Goal: Task Accomplishment & Management: Complete application form

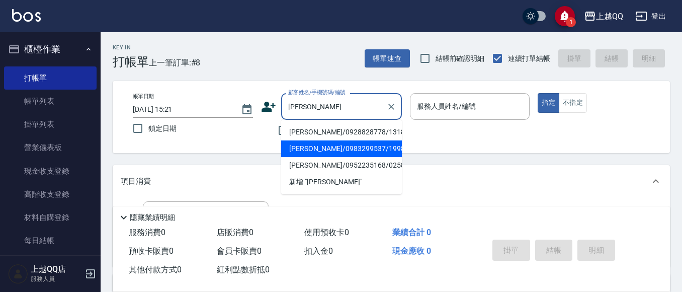
click at [328, 146] on li "[PERSON_NAME]/0983299537/1998" at bounding box center [341, 148] width 121 height 17
type input "[PERSON_NAME]/0983299537/1998"
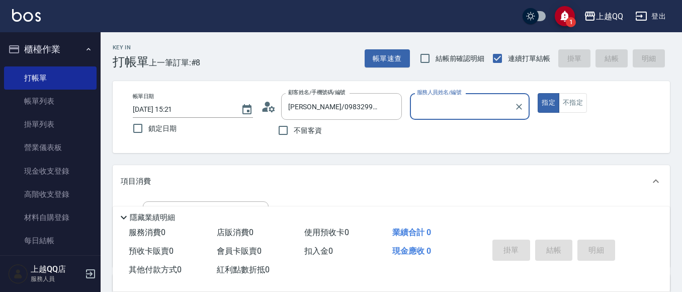
type input "[PERSON_NAME]-8"
click at [282, 104] on div "[PERSON_NAME]/0983299537/1998 顧客姓名/手機號碼/編號" at bounding box center [341, 106] width 121 height 27
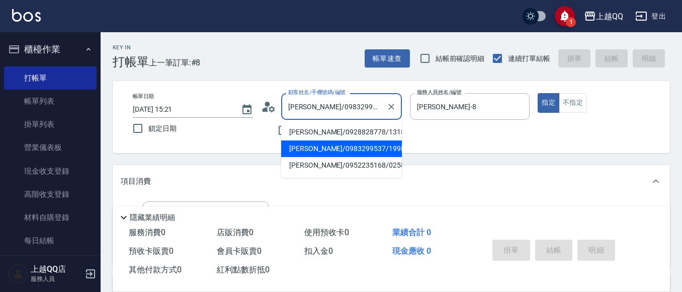
click at [279, 105] on div "顧客姓名/手機號碼/編號 [PERSON_NAME]/0983299537/1998 顧客姓名/手機號碼/編號" at bounding box center [331, 106] width 141 height 27
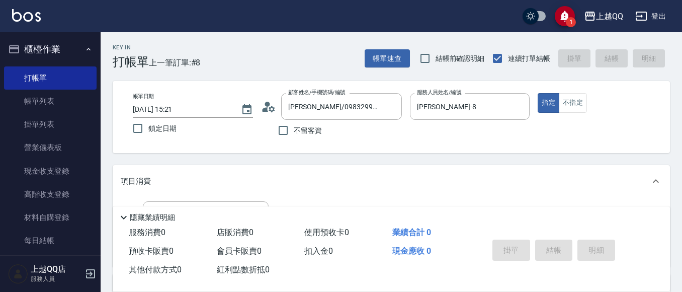
click at [274, 109] on icon at bounding box center [272, 109] width 6 height 6
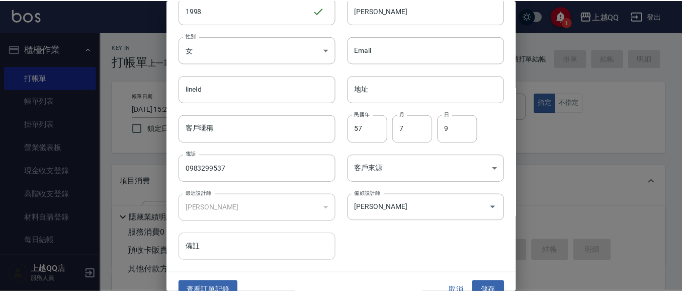
scroll to position [57, 0]
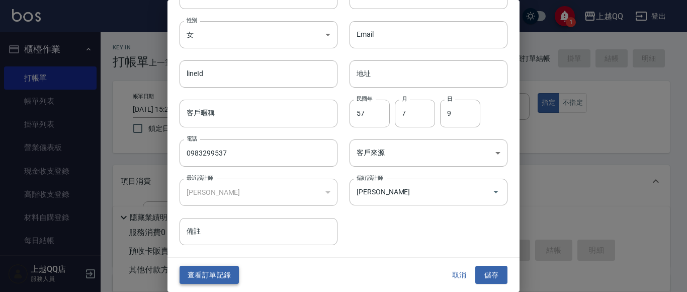
click at [211, 279] on button "查看訂單記錄" at bounding box center [209, 275] width 59 height 19
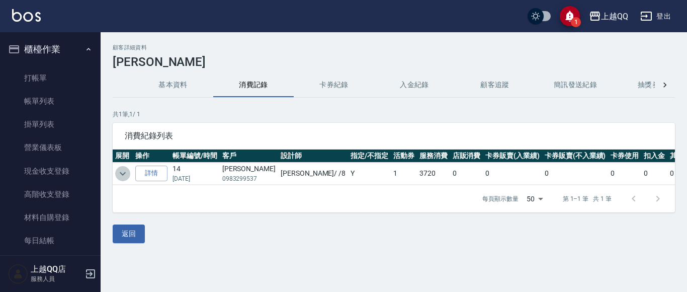
click at [125, 173] on icon "expand row" at bounding box center [123, 173] width 12 height 12
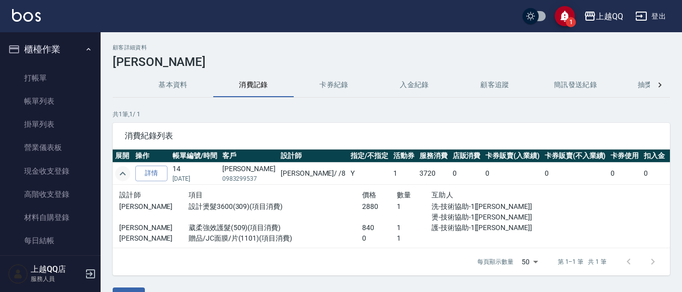
click at [120, 169] on icon "expand row" at bounding box center [123, 173] width 12 height 12
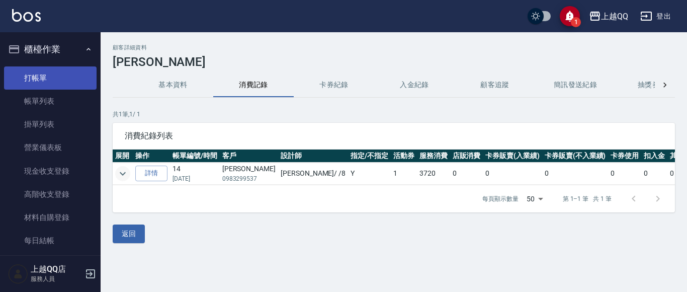
click at [67, 82] on link "打帳單" at bounding box center [50, 77] width 93 height 23
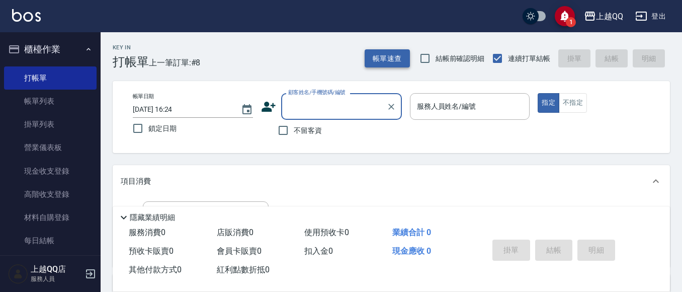
click at [404, 64] on button "帳單速查" at bounding box center [387, 58] width 45 height 19
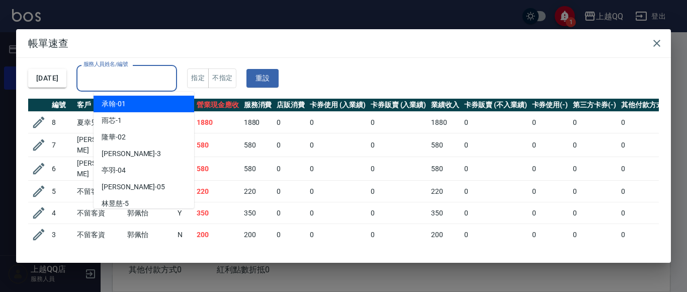
click at [172, 79] on input "服務人員姓名/編號" at bounding box center [127, 78] width 92 height 18
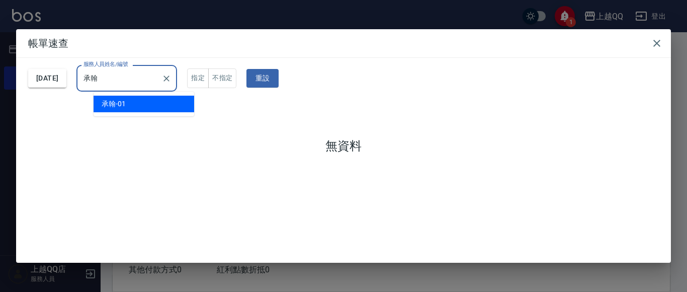
type input "承"
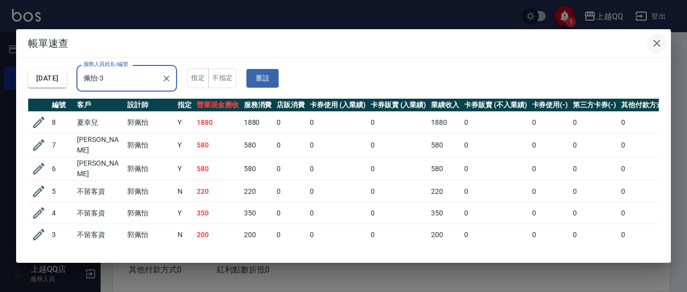
type input "佩怡-3"
click at [665, 48] on button "button" at bounding box center [657, 43] width 20 height 20
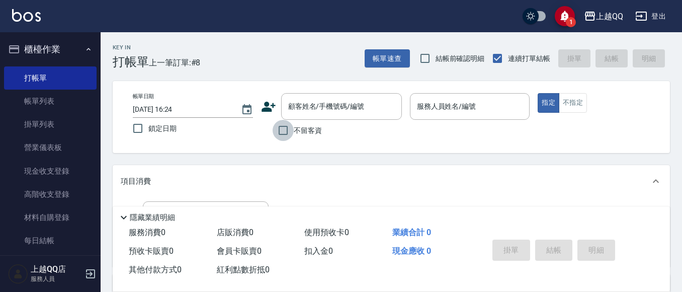
click at [282, 135] on input "不留客資" at bounding box center [283, 130] width 21 height 21
checkbox input "true"
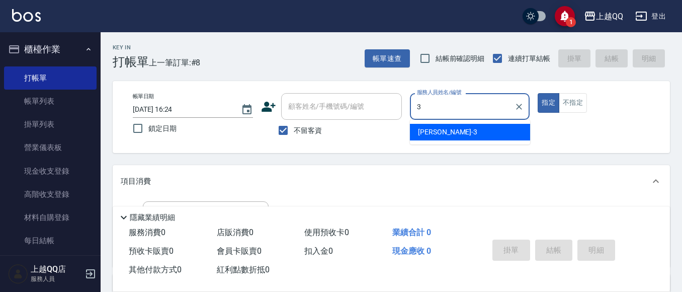
type input "3"
type button "true"
type input "佩怡-3"
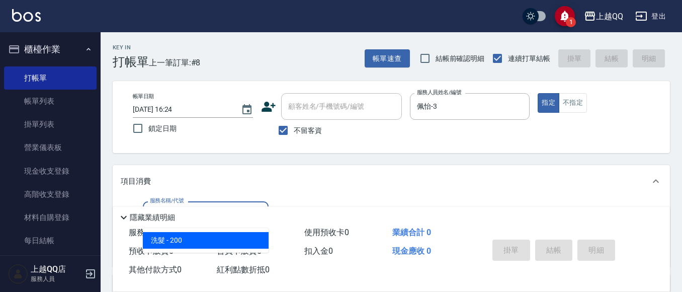
type input "洗髮(101)"
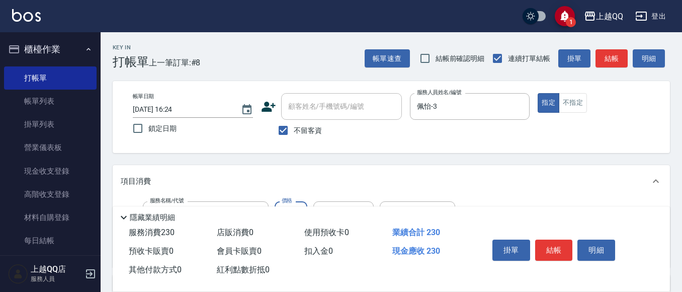
type input "230"
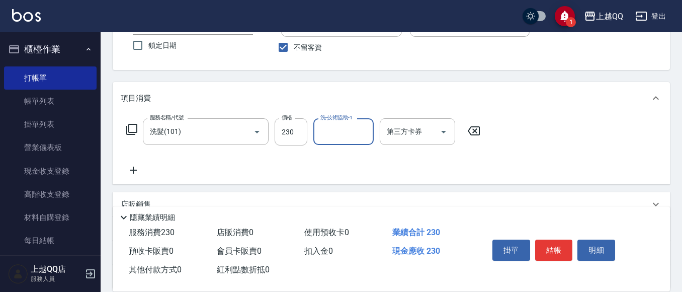
scroll to position [101, 0]
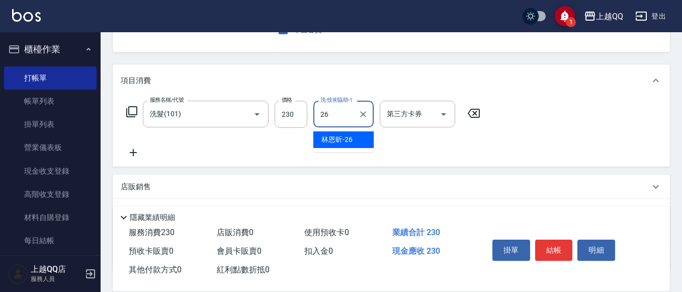
type input "林恩昕-26"
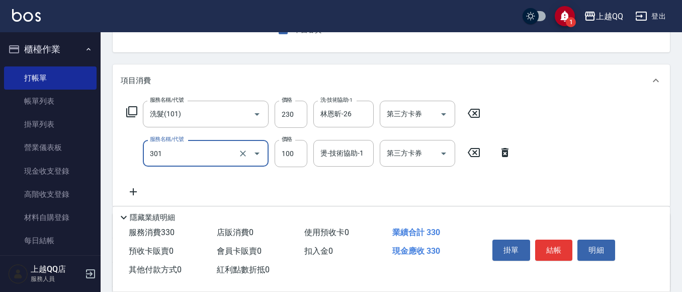
type input "補燙(301)"
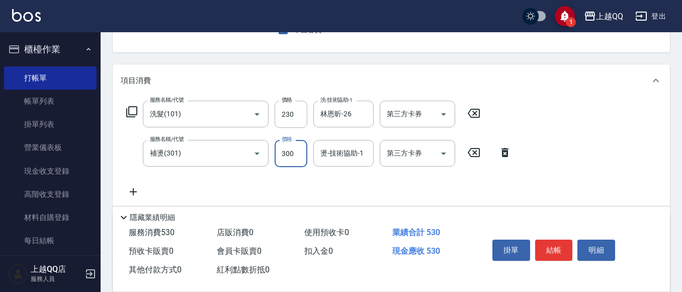
type input "300"
type input "佩怡-3"
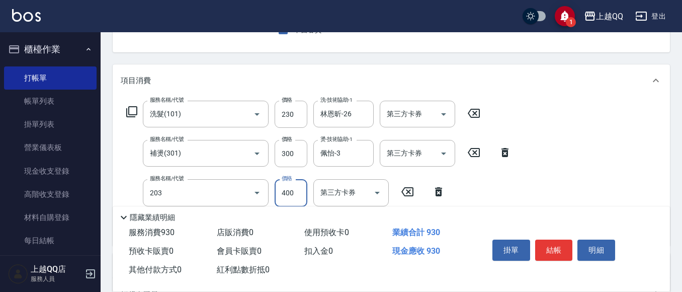
type input "指定單剪(203)"
type input "350"
drag, startPoint x: 565, startPoint y: 242, endPoint x: 574, endPoint y: 241, distance: 9.6
click at [565, 242] on button "結帳" at bounding box center [554, 249] width 38 height 21
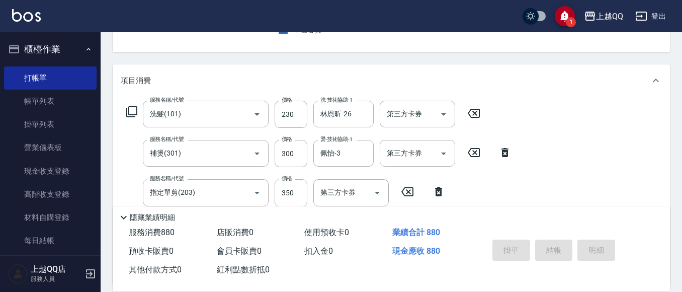
scroll to position [50, 0]
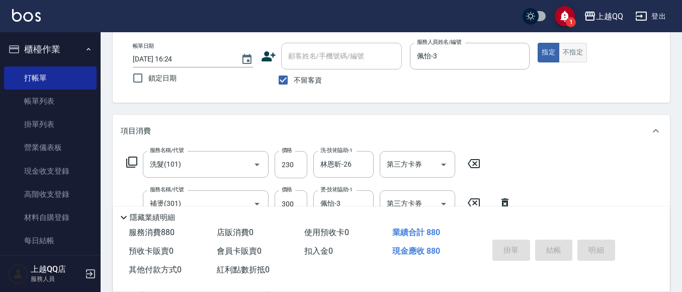
type input "[DATE] 16:33"
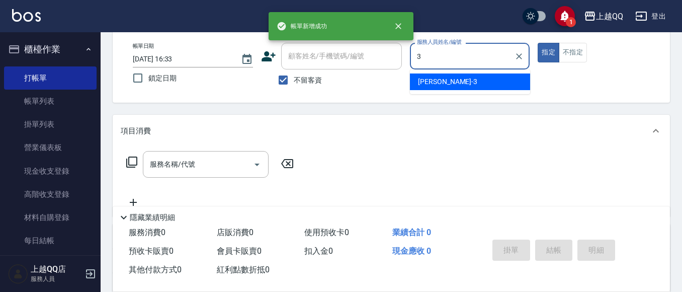
type input "佩怡-3"
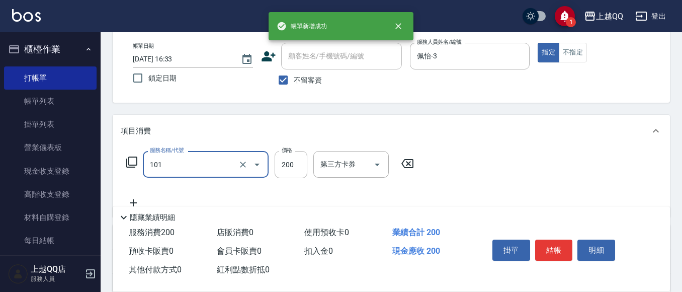
type input "洗髮(101)"
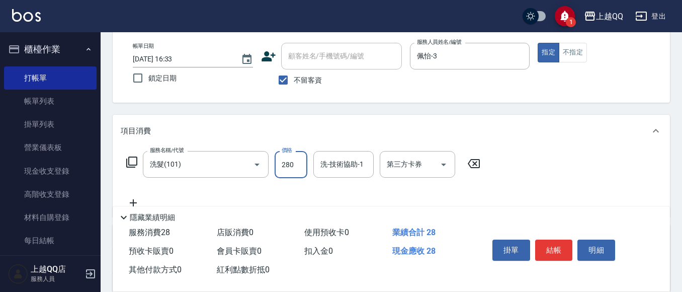
type input "280"
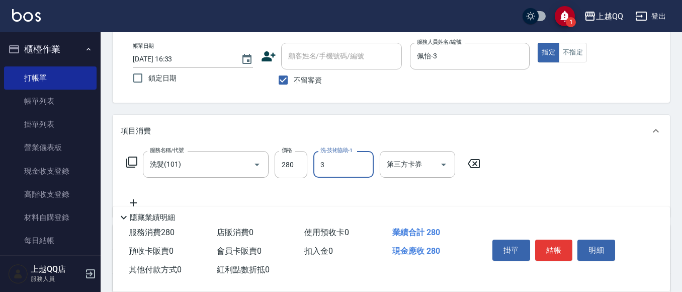
type input "佩怡-3"
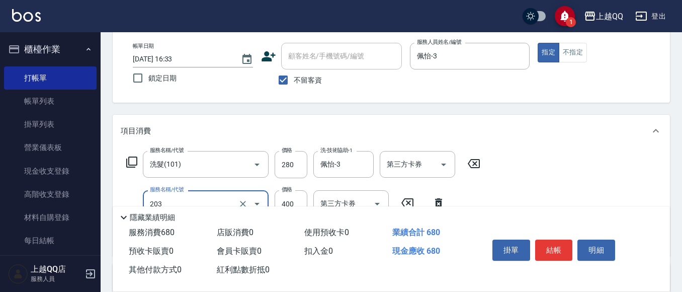
type input "指定單剪(203)"
type input "350"
type input "自備護髮(502)"
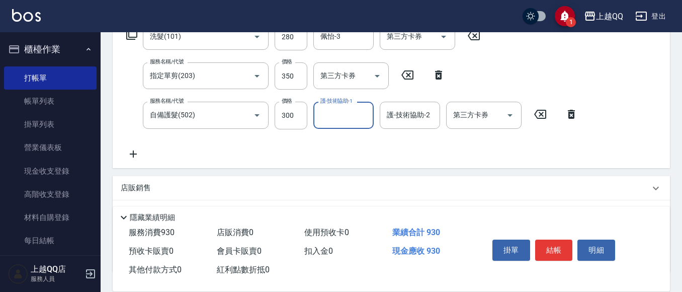
scroll to position [201, 0]
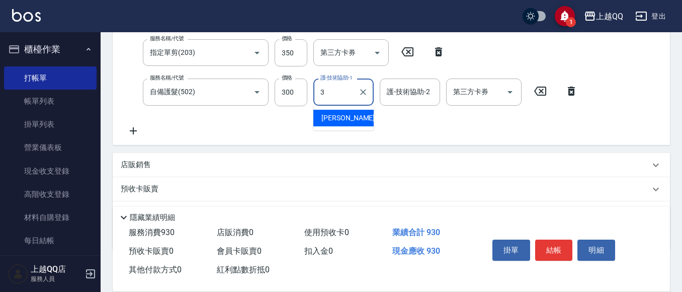
type input "佩怡-3"
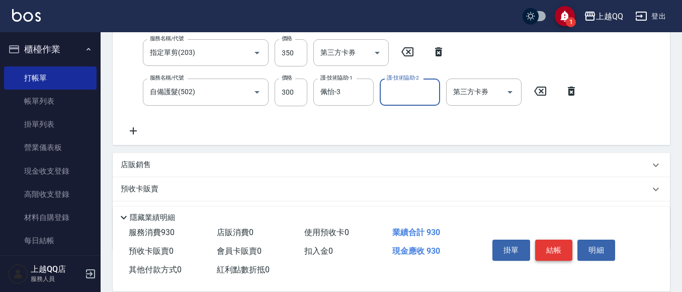
click at [561, 247] on button "結帳" at bounding box center [554, 249] width 38 height 21
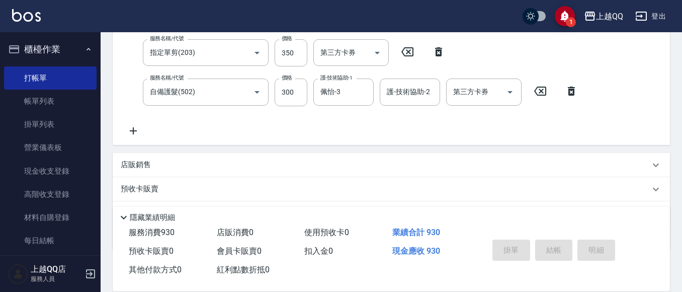
type input "[DATE] 16:34"
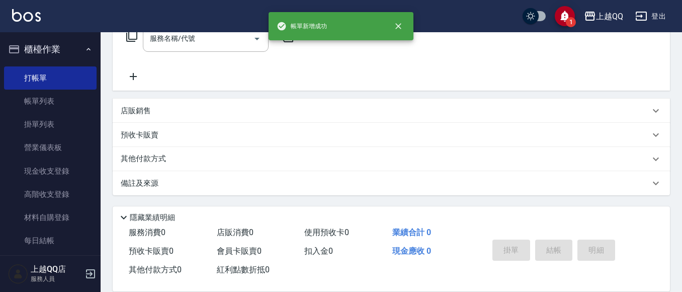
scroll to position [0, 0]
